Goal: Complete application form

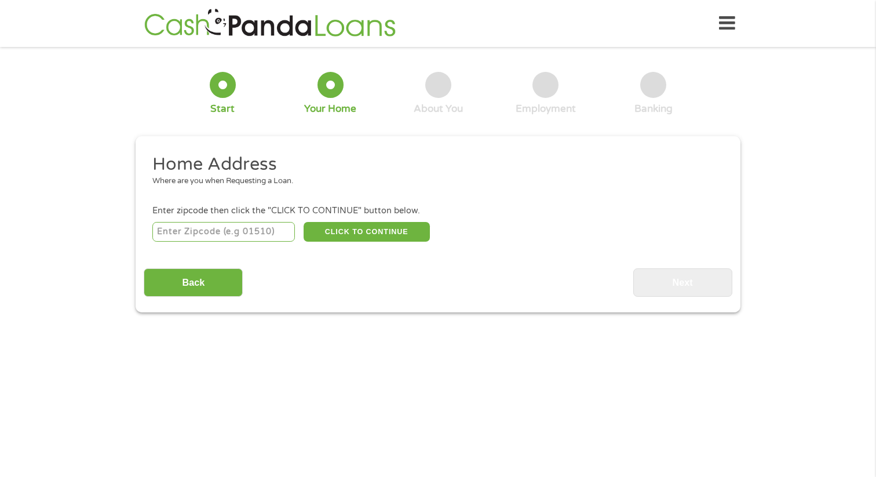
click at [247, 236] on input "number" at bounding box center [223, 232] width 143 height 20
type input "91203"
click at [350, 231] on button "CLICK TO CONTINUE" at bounding box center [367, 232] width 126 height 20
type input "91203"
type input "[GEOGRAPHIC_DATA]"
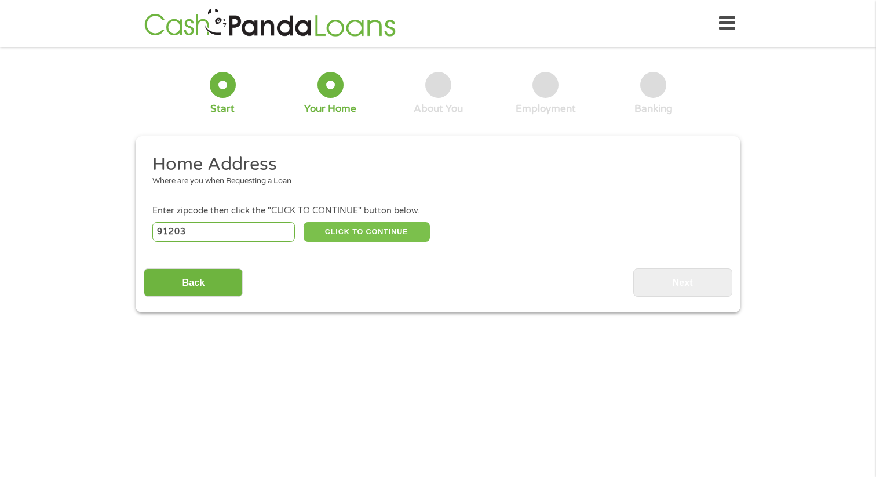
select select "[US_STATE]"
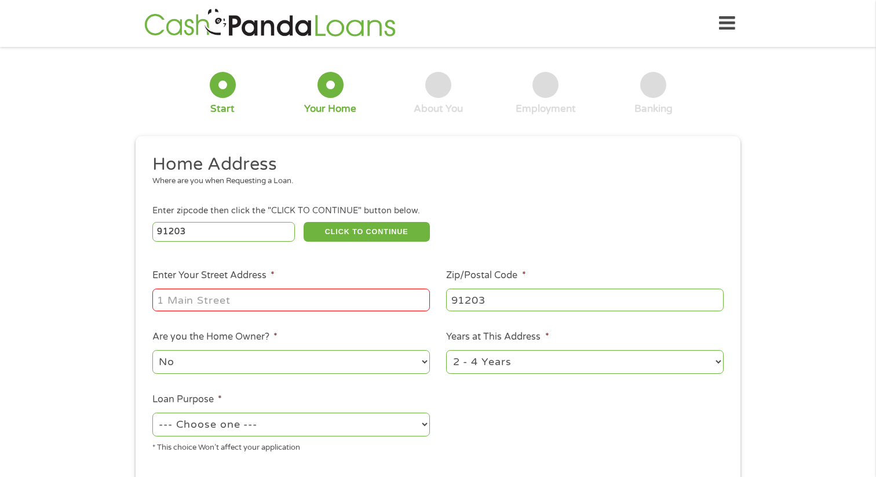
click at [229, 300] on input "Enter Your Street Address *" at bounding box center [291, 300] width 278 height 22
type input "[STREET_ADDRESS][US_STATE]"
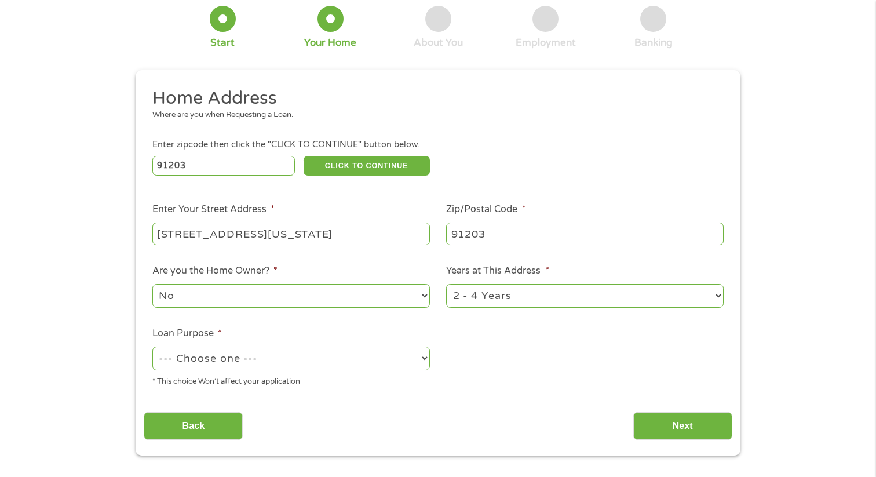
scroll to position [69, 0]
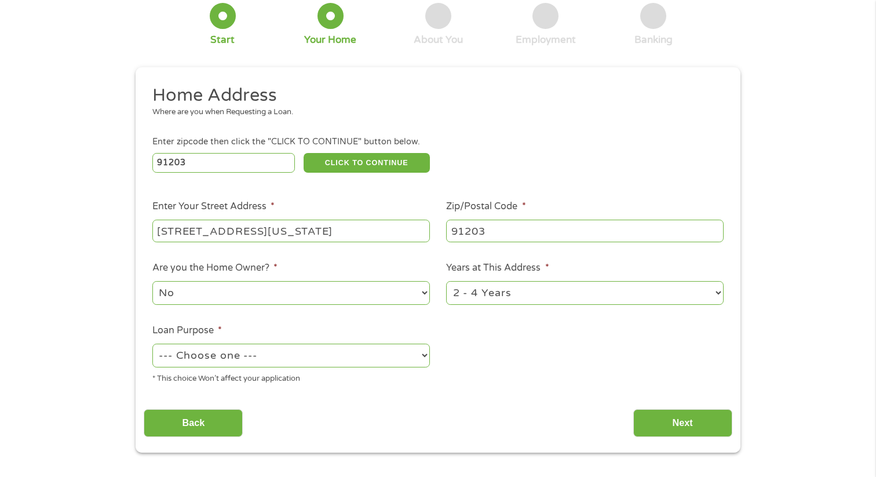
click at [512, 286] on select "1 Year or less 1 - 2 Years 2 - 4 Years Over 4 Years" at bounding box center [585, 293] width 278 height 24
select select "60months"
click at [446, 282] on select "1 Year or less 1 - 2 Years 2 - 4 Years Over 4 Years" at bounding box center [585, 293] width 278 height 24
click at [380, 345] on select "--- Choose one --- Pay Bills Debt Consolidation Home Improvement Major Purchase…" at bounding box center [291, 356] width 278 height 24
click at [368, 350] on select "--- Choose one --- Pay Bills Debt Consolidation Home Improvement Major Purchase…" at bounding box center [291, 356] width 278 height 24
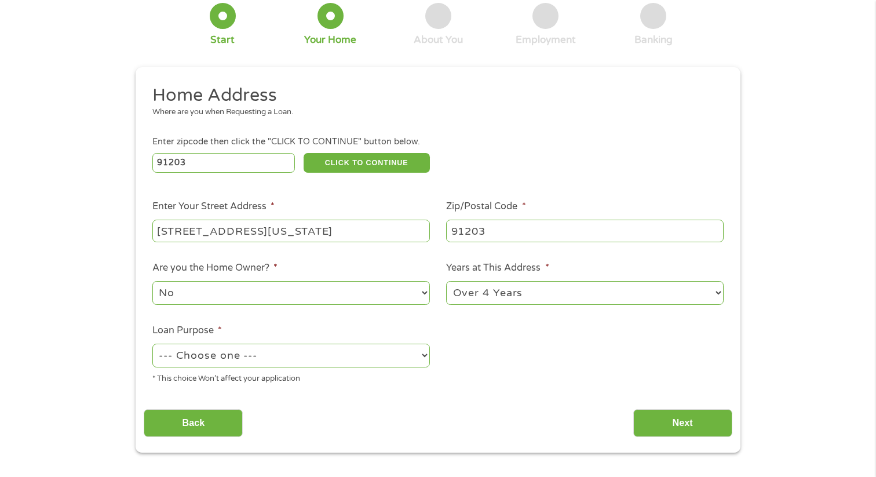
select select "shorttermcash"
click at [152, 344] on select "--- Choose one --- Pay Bills Debt Consolidation Home Improvement Major Purchase…" at bounding box center [291, 356] width 278 height 24
click at [676, 423] on input "Next" at bounding box center [683, 423] width 99 height 28
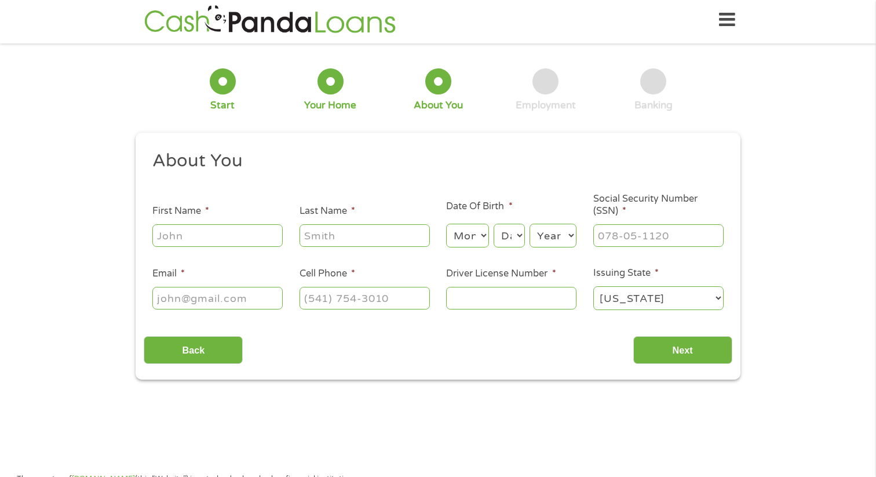
scroll to position [0, 0]
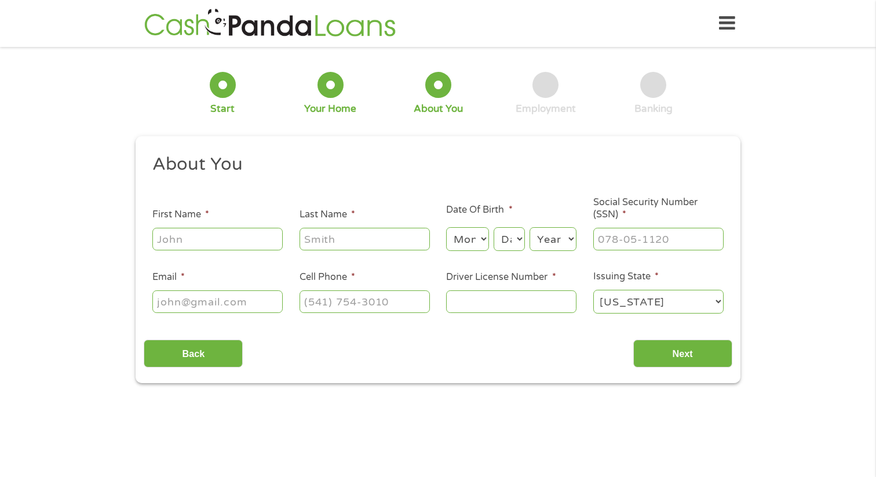
click at [257, 231] on input "First Name *" at bounding box center [217, 239] width 130 height 22
type input "[PERSON_NAME]"
type input "[EMAIL_ADDRESS][DOMAIN_NAME]"
type input "[PHONE_NUMBER]"
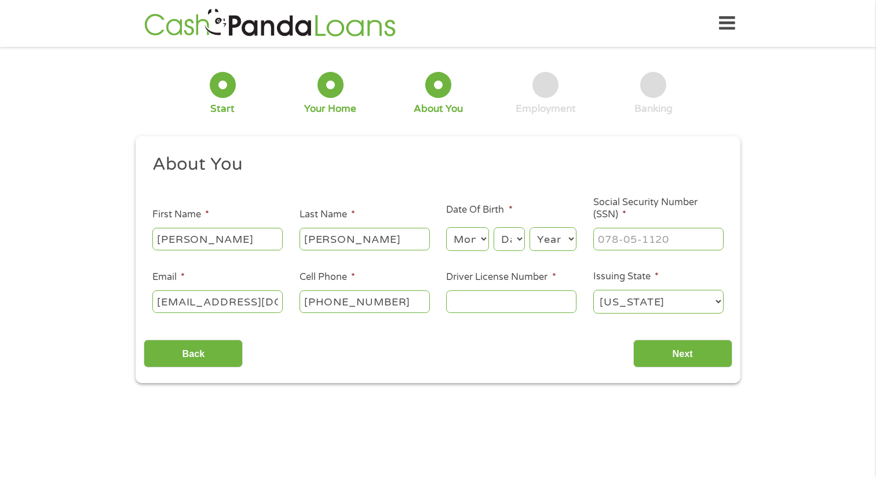
click at [466, 249] on select "Month 1 2 3 4 5 6 7 8 9 10 11 12" at bounding box center [467, 239] width 42 height 24
select select "5"
click at [446, 228] on select "Month 1 2 3 4 5 6 7 8 9 10 11 12" at bounding box center [467, 239] width 42 height 24
select select "25"
click at [510, 239] on select "Day 1 2 3 4 5 6 7 8 9 10 11 12 13 14 15 16 17 18 19 20 21 22 23 24 25 26 27 28 …" at bounding box center [509, 239] width 31 height 24
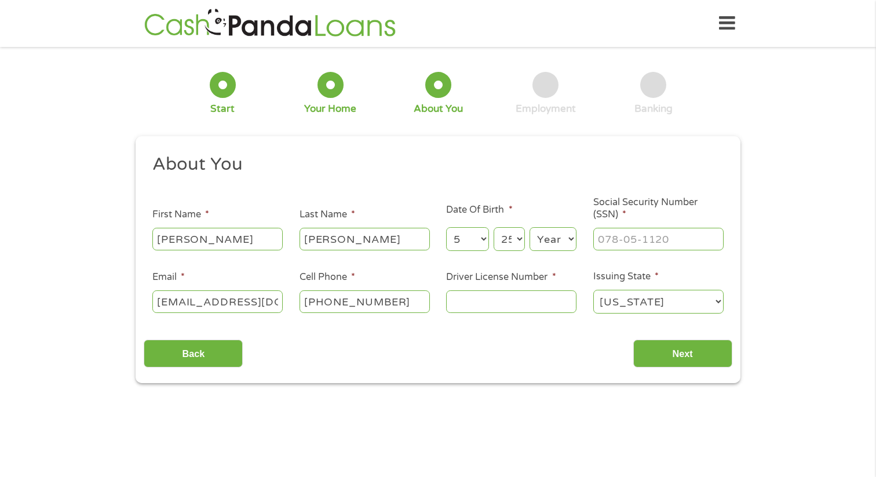
click at [494, 228] on select "Day 1 2 3 4 5 6 7 8 9 10 11 12 13 14 15 16 17 18 19 20 21 22 23 24 25 26 27 28 …" at bounding box center [509, 239] width 31 height 24
click at [547, 239] on select "Year [DATE] 2006 2005 2004 2003 2002 2001 2000 1999 1998 1997 1996 1995 1994 19…" at bounding box center [553, 239] width 47 height 24
select select "1993"
click at [530, 228] on select "Year [DATE] 2006 2005 2004 2003 2002 2001 2000 1999 1998 1997 1996 1995 1994 19…" at bounding box center [553, 239] width 47 height 24
type input "[PHONE_NUMBER]_"
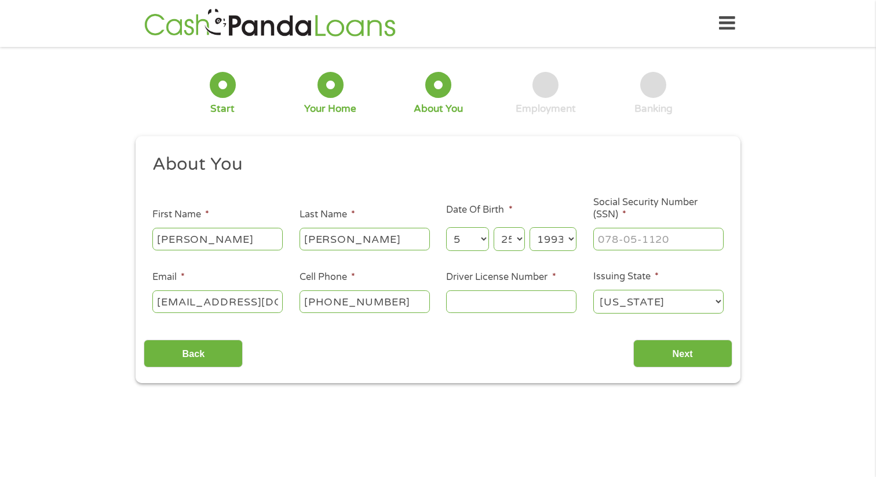
click at [494, 301] on input "Driver License Number *" at bounding box center [511, 301] width 130 height 22
type input "e2140679"
click at [652, 359] on input "Next" at bounding box center [683, 354] width 99 height 28
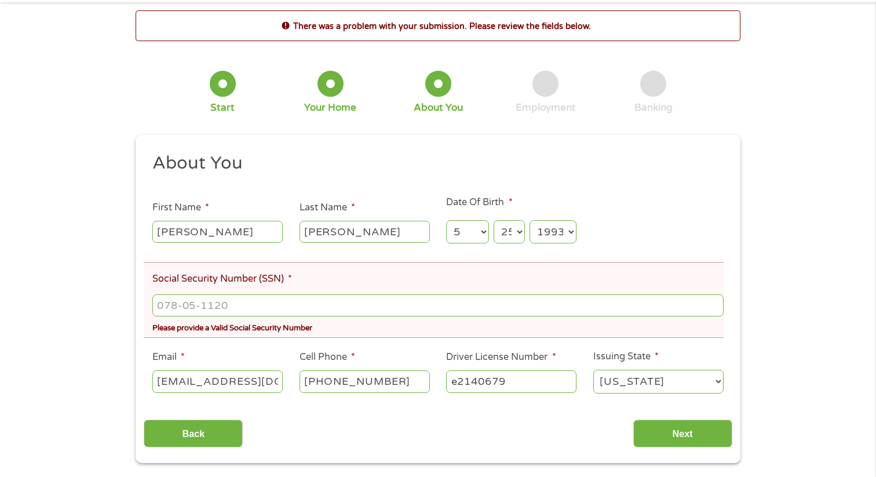
scroll to position [51, 0]
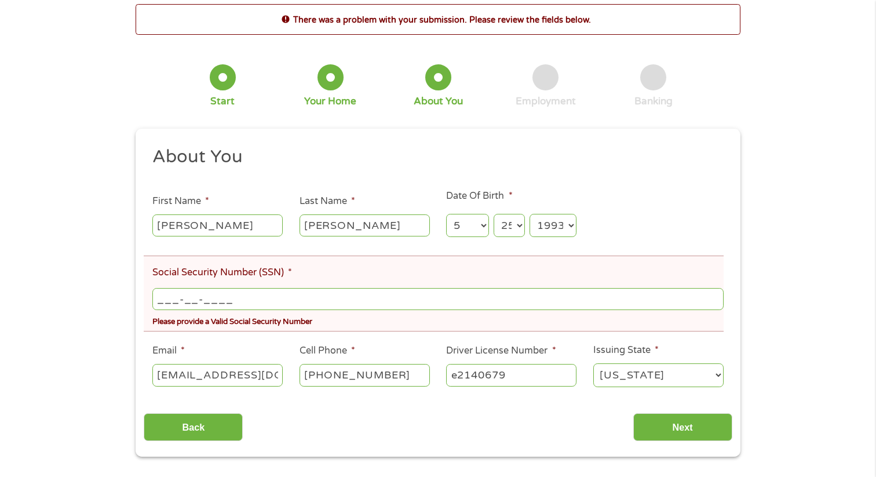
click at [303, 298] on input "___-__-____" at bounding box center [437, 299] width 571 height 22
type input "620-66-6504"
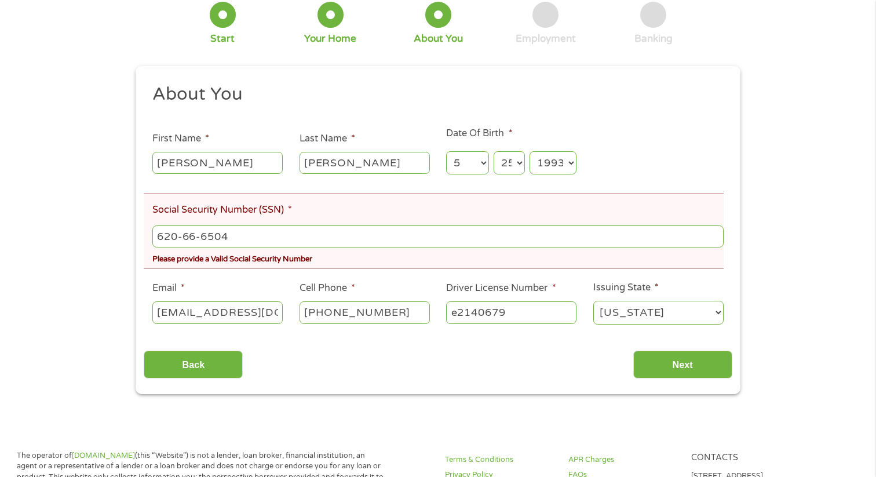
scroll to position [116, 0]
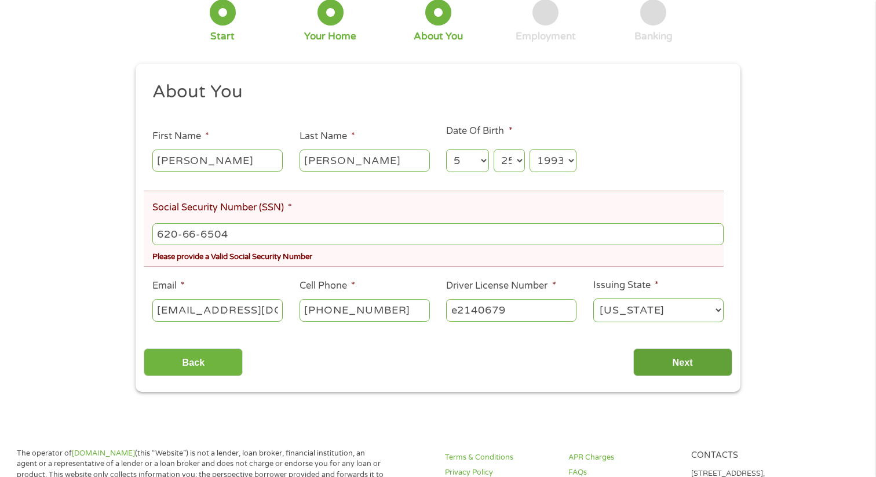
click at [640, 365] on input "Next" at bounding box center [683, 362] width 99 height 28
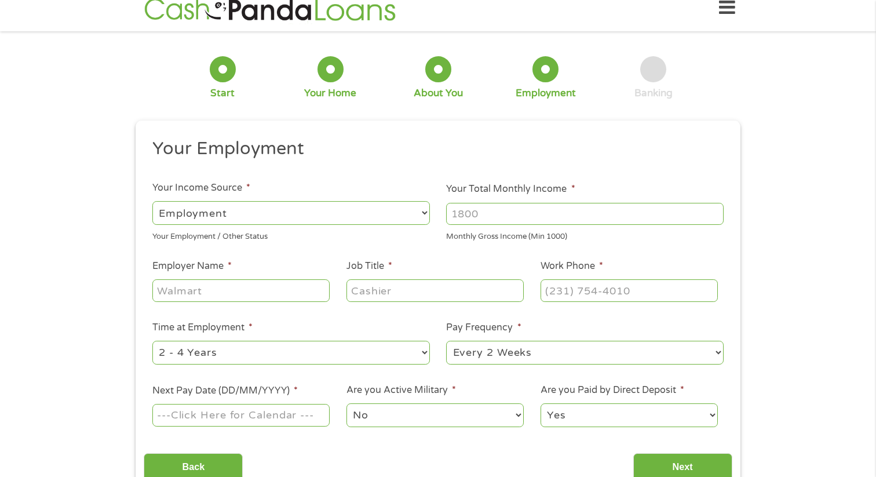
scroll to position [0, 0]
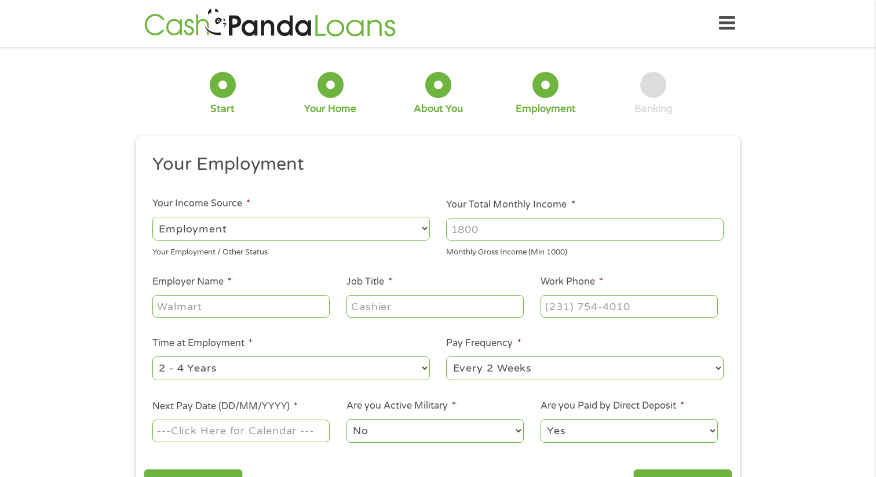
click at [356, 226] on select "--- Choose one --- Employment [DEMOGRAPHIC_DATA] Benefits" at bounding box center [291, 229] width 278 height 24
click at [152, 217] on select "--- Choose one --- Employment [DEMOGRAPHIC_DATA] Benefits" at bounding box center [291, 229] width 278 height 24
click at [476, 234] on input "Your Total Monthly Income *" at bounding box center [585, 230] width 278 height 22
click at [640, 227] on input "Your Total Monthly Income *" at bounding box center [585, 230] width 278 height 22
type input "4500"
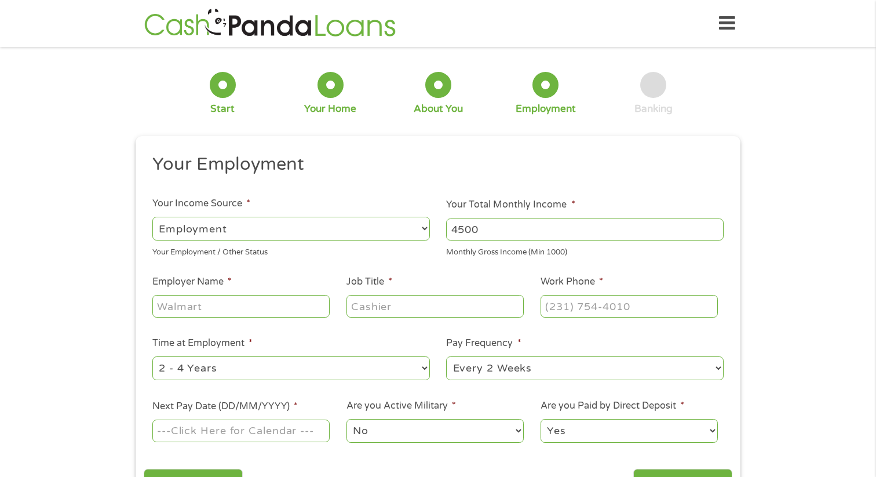
click at [263, 312] on input "Employer Name *" at bounding box center [240, 306] width 177 height 22
type input "Law Offices"
type input "Paralegal"
type input "[PHONE_NUMBER]"
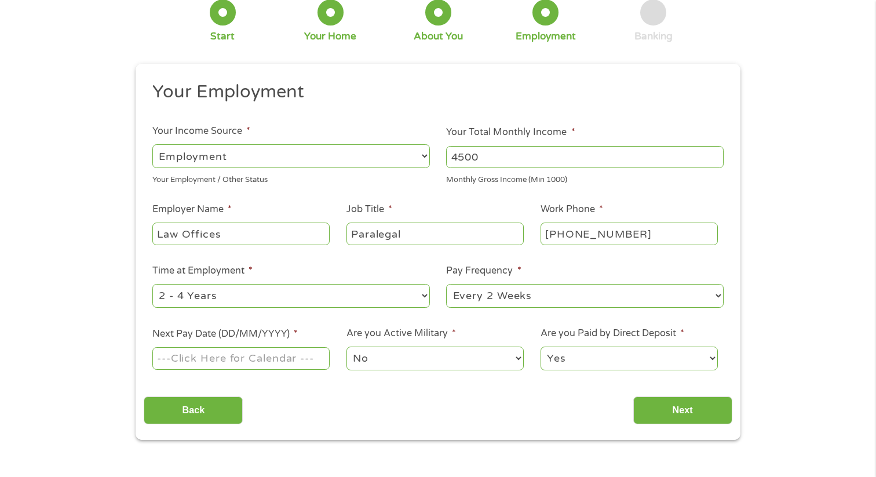
scroll to position [80, 0]
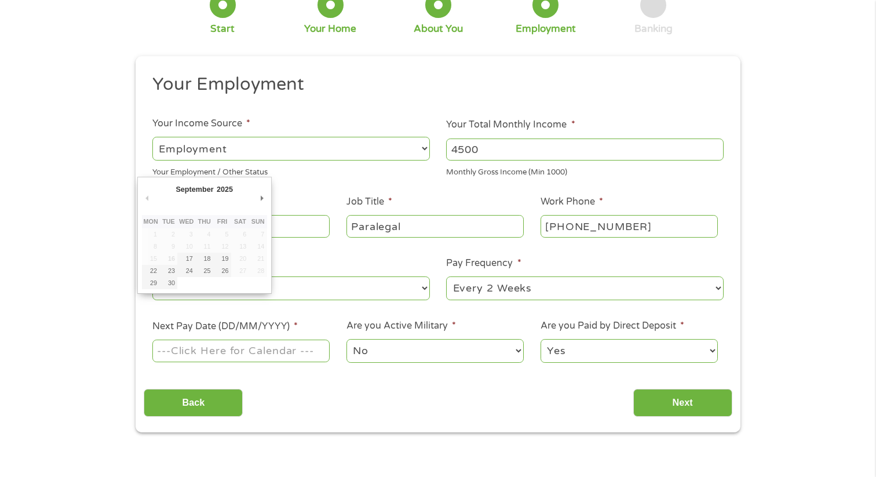
click at [285, 357] on input "Next Pay Date (DD/MM/YYYY) *" at bounding box center [240, 351] width 177 height 22
type input "[DATE]"
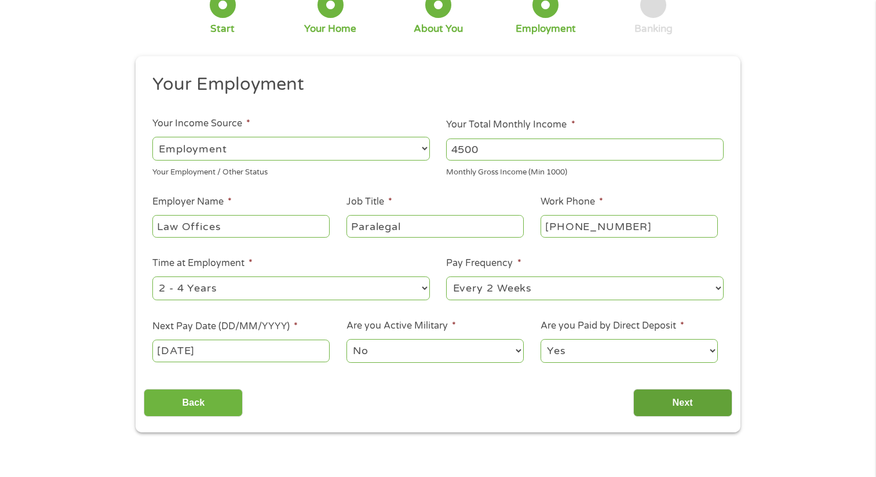
click at [663, 401] on input "Next" at bounding box center [683, 403] width 99 height 28
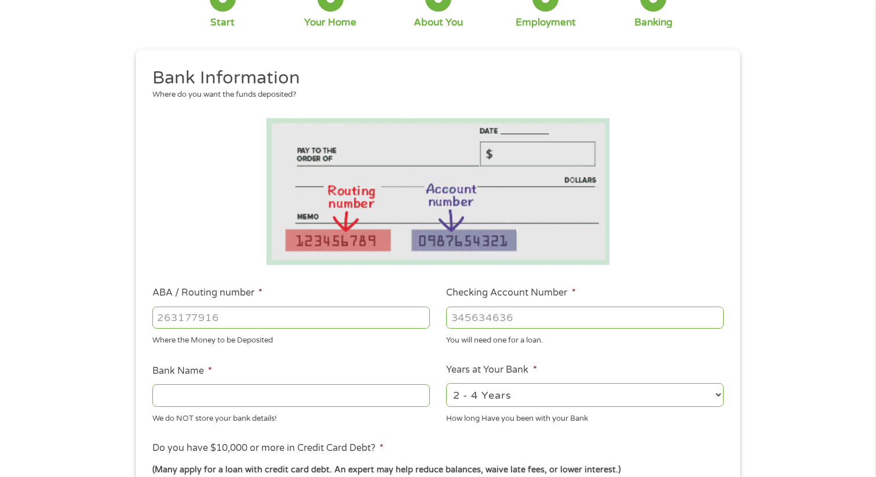
scroll to position [93, 0]
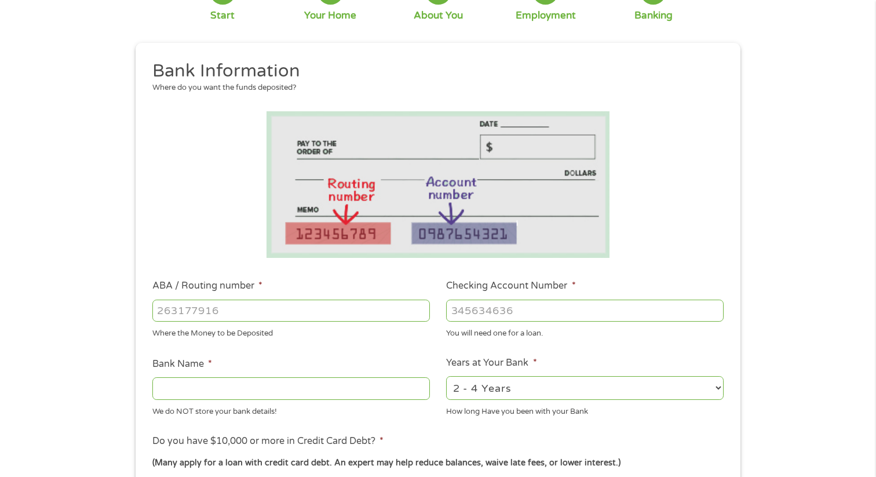
click at [524, 308] on input "Checking Account Number *" at bounding box center [585, 311] width 278 height 22
click at [265, 315] on input "ABA / Routing number *" at bounding box center [291, 311] width 278 height 22
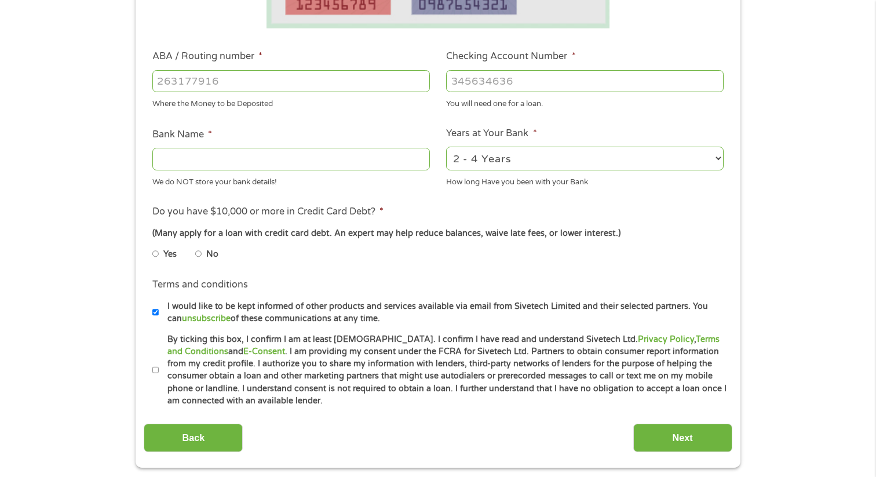
scroll to position [324, 0]
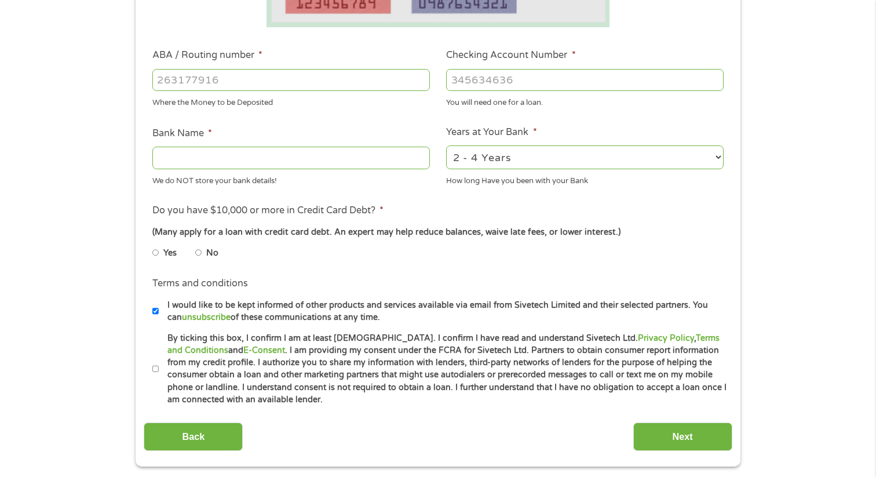
click at [209, 254] on label "No" at bounding box center [212, 253] width 12 height 13
click at [202, 254] on input "No" at bounding box center [198, 252] width 7 height 19
radio input "true"
click at [333, 79] on input "ABA / Routing number *" at bounding box center [291, 80] width 278 height 22
type input "322271627"
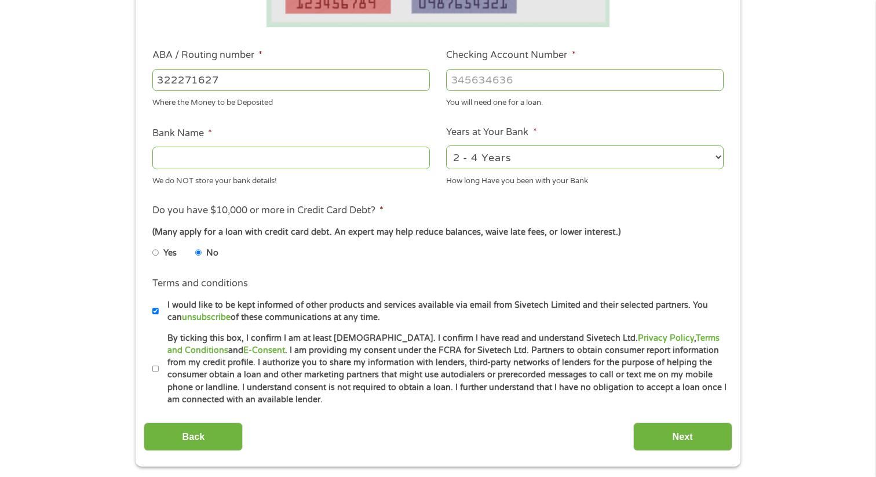
type input "[PERSON_NAME] [PERSON_NAME] BANK NA"
type input "322271627"
click at [465, 81] on input "Checking Account Number *" at bounding box center [585, 80] width 278 height 22
type input "750621891"
click at [152, 369] on input "By ticking this box, I confirm I am at least [DEMOGRAPHIC_DATA]. I confirm I ha…" at bounding box center [155, 369] width 7 height 19
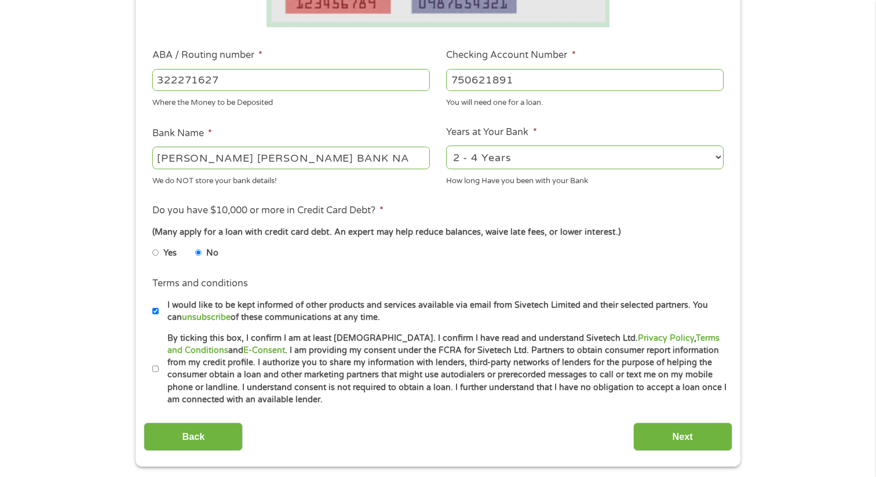
checkbox input "true"
click at [699, 439] on input "Next" at bounding box center [683, 437] width 99 height 28
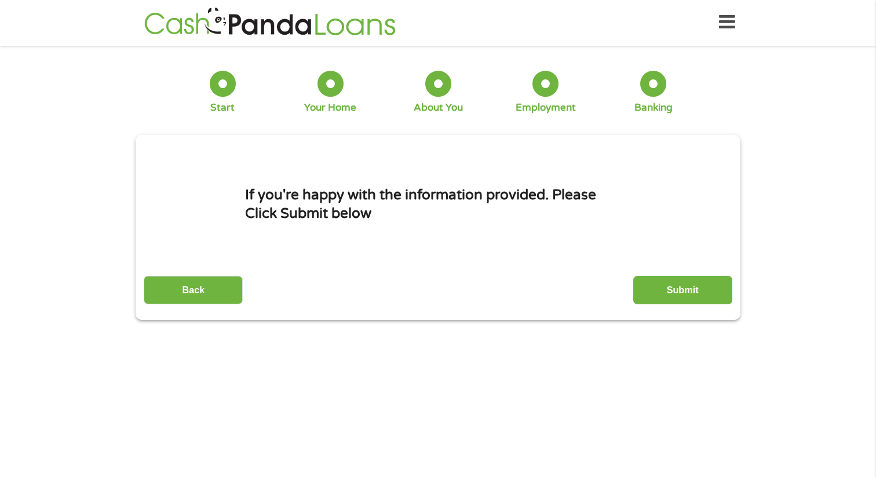
scroll to position [0, 0]
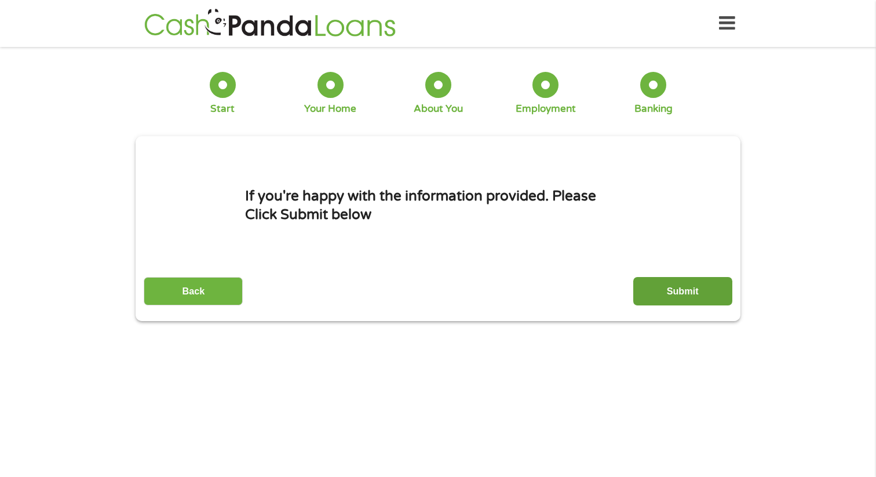
click at [659, 297] on input "Submit" at bounding box center [683, 291] width 99 height 28
